Goal: Information Seeking & Learning: Learn about a topic

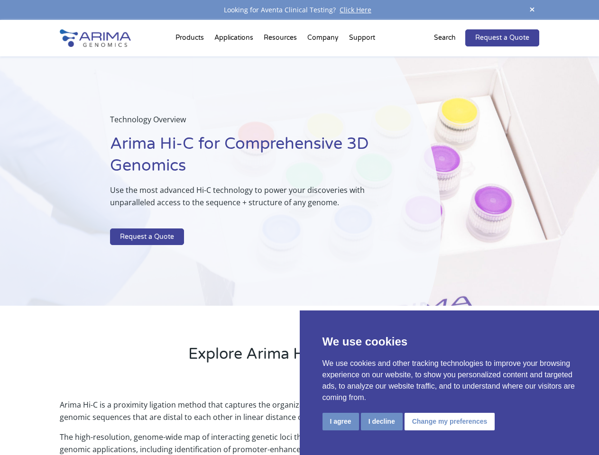
click at [299, 228] on p at bounding box center [251, 222] width 283 height 12
click at [340, 421] on button "I agree" at bounding box center [340, 422] width 37 height 18
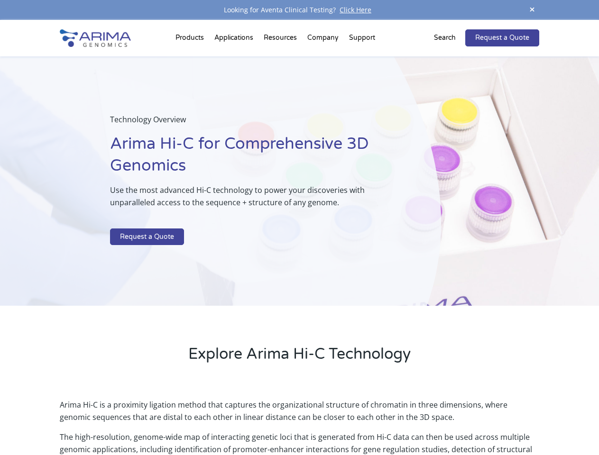
click at [381, 421] on p "Arima Hi-C is a proximity ligation method that captures the organizational stru…" at bounding box center [299, 415] width 479 height 32
click at [448, 421] on p "Arima Hi-C is a proximity ligation method that captures the organizational stru…" at bounding box center [299, 415] width 479 height 32
click at [532, 10] on span at bounding box center [532, 10] width 14 height 13
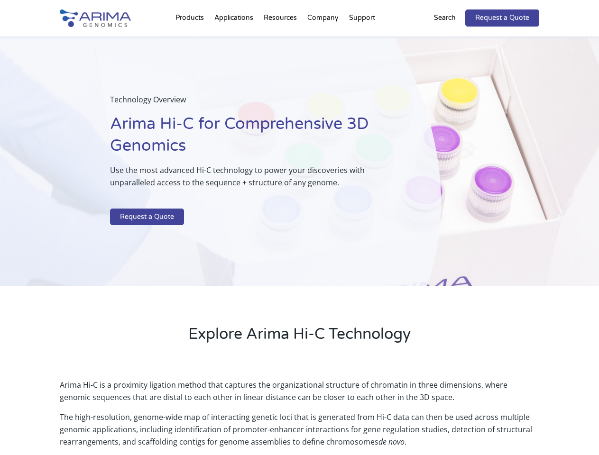
click at [299, 238] on div "Technology Overview Arima Hi-C for Comprehensive 3D Genomics Use the most advan…" at bounding box center [220, 162] width 441 height 250
click at [191, 40] on div "Technology Overview Arima Hi-C for Comprehensive 3D Genomics Use the most advan…" at bounding box center [220, 162] width 441 height 250
click at [281, 40] on div "Technology Overview Arima Hi-C for Comprehensive 3D Genomics Use the most advan…" at bounding box center [220, 162] width 441 height 250
click at [323, 40] on div "Technology Overview Arima Hi-C for Comprehensive 3D Genomics Use the most advan…" at bounding box center [220, 162] width 441 height 250
click at [362, 40] on div "Technology Overview Arima Hi-C for Comprehensive 3D Genomics Use the most advan…" at bounding box center [220, 162] width 441 height 250
